Goal: Information Seeking & Learning: Understand process/instructions

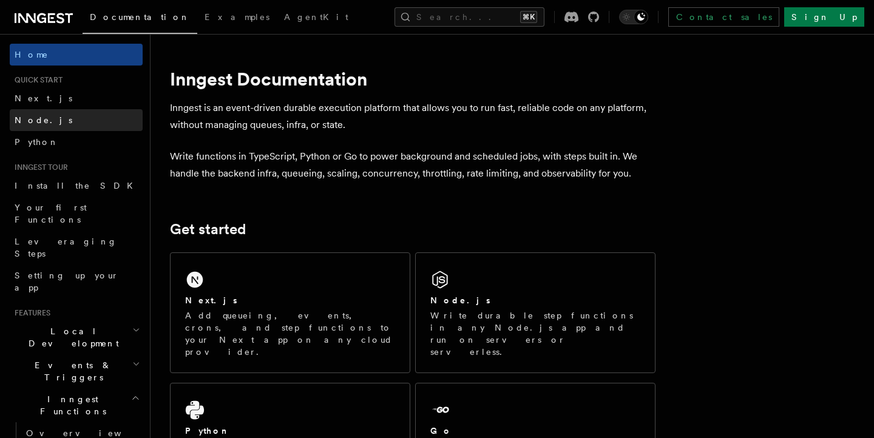
click at [78, 121] on link "Node.js" at bounding box center [76, 120] width 133 height 22
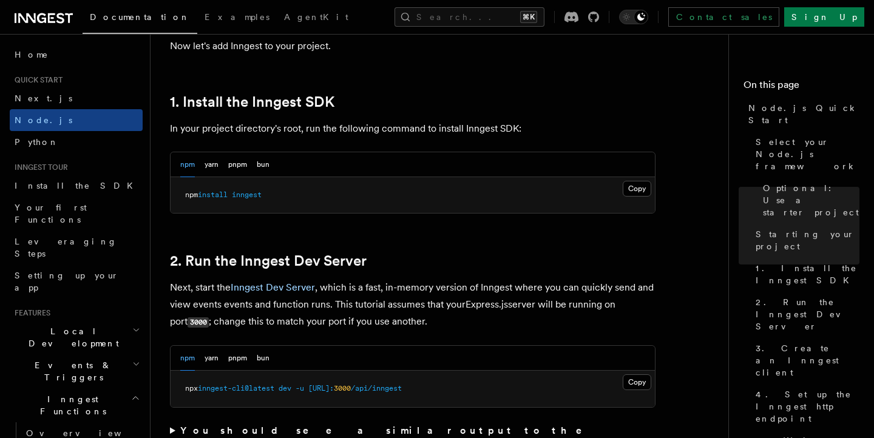
scroll to position [749, 0]
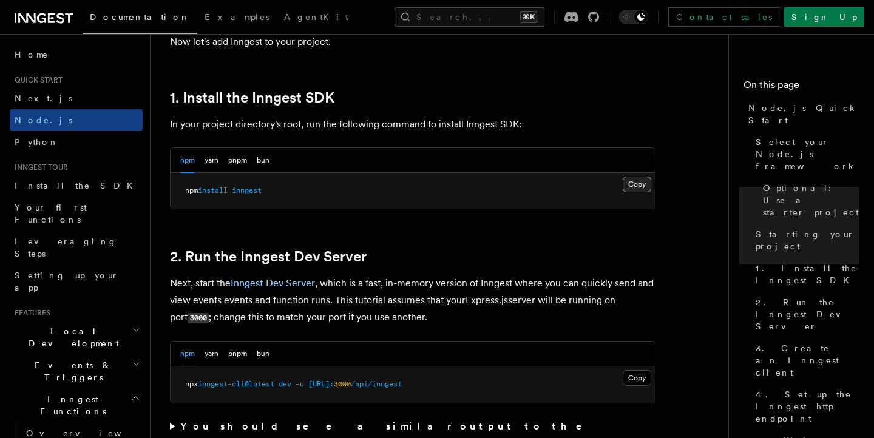
click at [630, 189] on button "Copy Copied" at bounding box center [637, 185] width 29 height 16
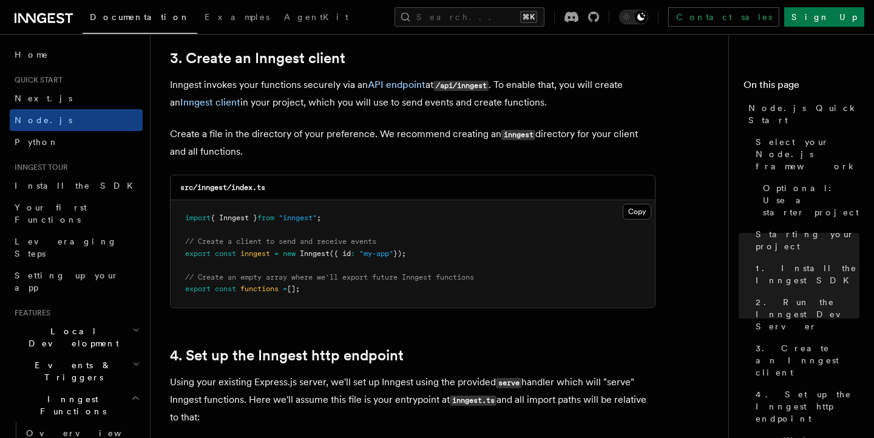
scroll to position [1555, 0]
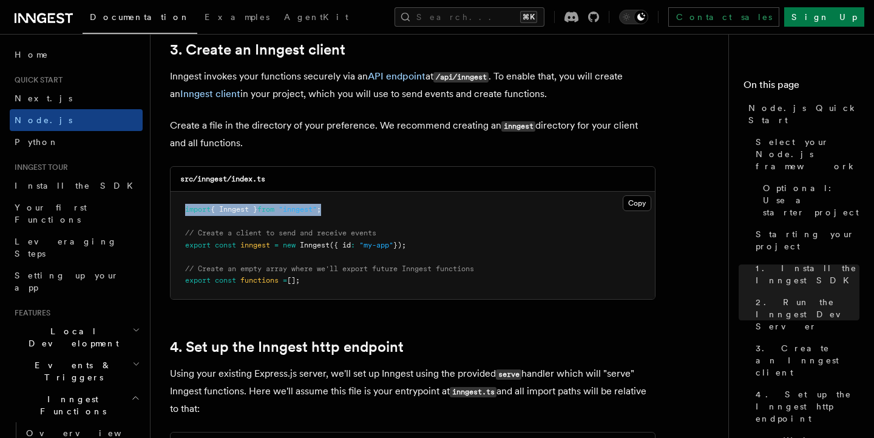
drag, startPoint x: 339, startPoint y: 213, endPoint x: 183, endPoint y: 213, distance: 156.0
click at [183, 213] on pre "import { Inngest } from "inngest" ; // Create a client to send and receive even…" at bounding box center [413, 245] width 485 height 107
copy span "import { Inngest } from "inngest" ;"
drag, startPoint x: 426, startPoint y: 250, endPoint x: 172, endPoint y: 238, distance: 254.7
click at [172, 238] on pre "import { Inngest } from "inngest" ; // Create a client to send and receive even…" at bounding box center [413, 245] width 485 height 107
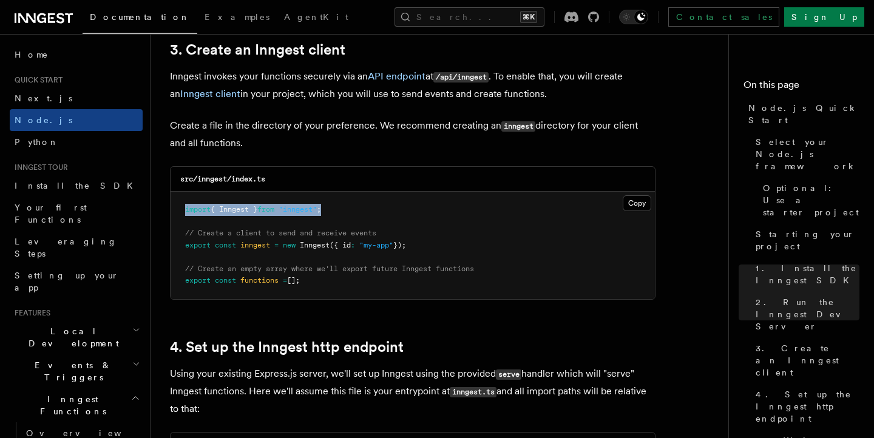
copy code "// Create a client to send and receive events export const inngest = new Innges…"
drag, startPoint x: 313, startPoint y: 284, endPoint x: 189, endPoint y: 271, distance: 125.1
click at [189, 271] on pre "import { Inngest } from "inngest" ; // Create a client to send and receive even…" at bounding box center [413, 245] width 485 height 107
copy code "// Create an empty array where we'll export future Inngest functions export con…"
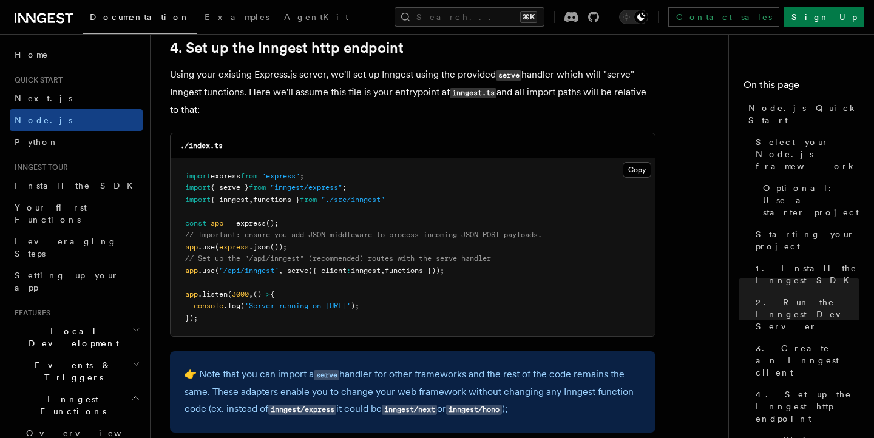
scroll to position [1856, 0]
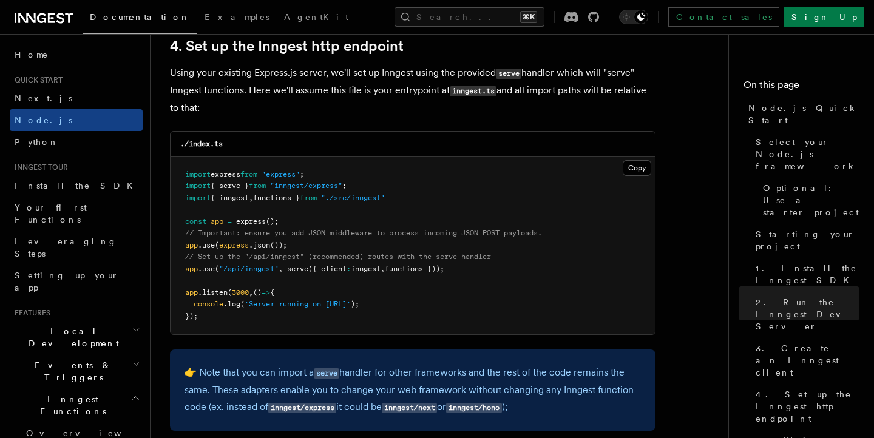
click at [387, 250] on pre "import express from "express" ; import { serve } from "inngest/express" ; impor…" at bounding box center [413, 246] width 485 height 179
drag, startPoint x: 326, startPoint y: 271, endPoint x: 437, endPoint y: 271, distance: 111.1
click at [437, 271] on span "app .use ( "/api/inngest" , serve ({ client : inngest , functions }));" at bounding box center [314, 269] width 259 height 9
copy span "client : inngest , functions"
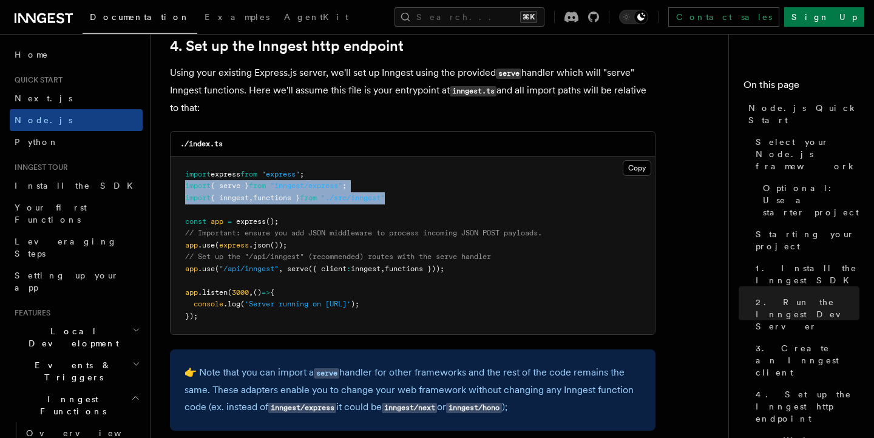
drag, startPoint x: 412, startPoint y: 204, endPoint x: 169, endPoint y: 192, distance: 243.2
click at [170, 192] on div "./index.ts Copy Copied import express from "express" ; import { serve } from "i…" at bounding box center [413, 233] width 486 height 205
copy code "import { serve } from "inngest/express" ; import { inngest , functions } from "…"
